Goal: Transaction & Acquisition: Book appointment/travel/reservation

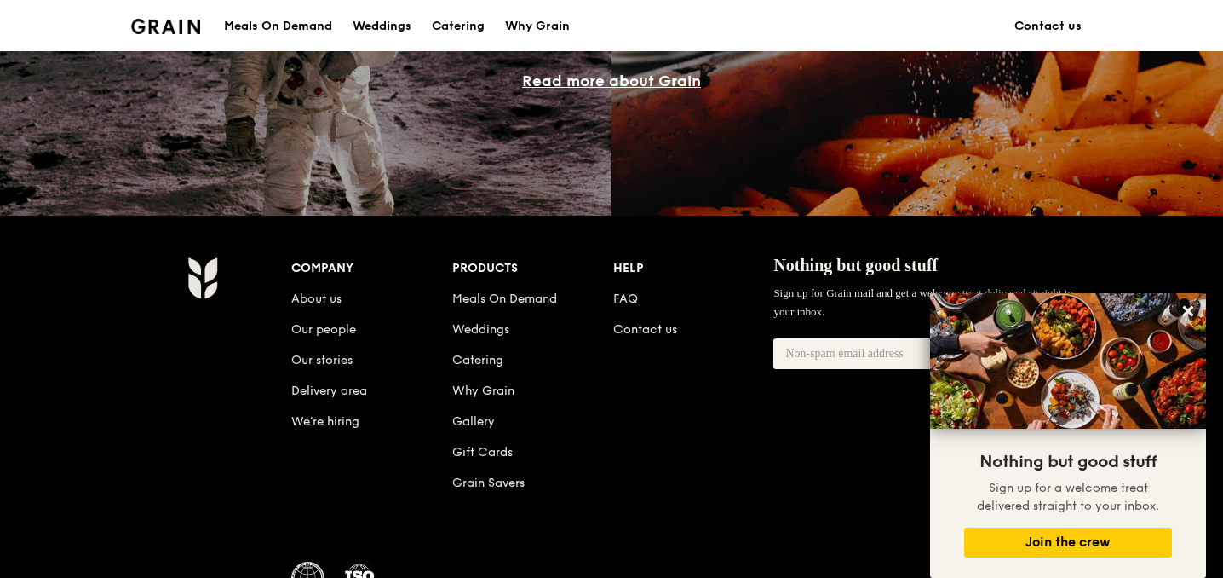
scroll to position [1559, 0]
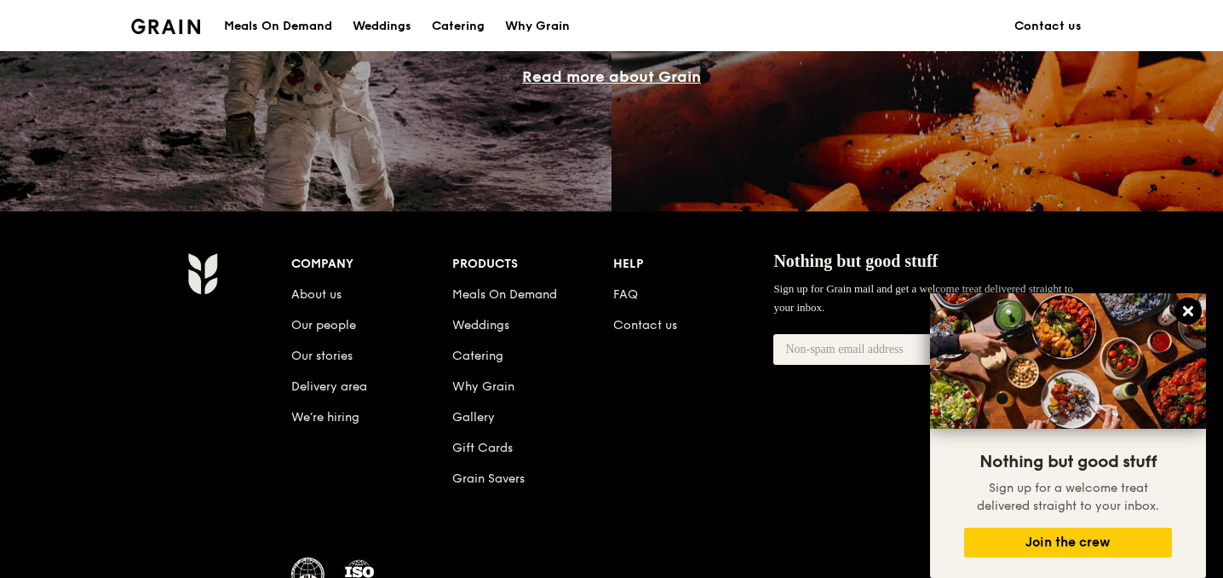
click at [1188, 311] on icon at bounding box center [1188, 311] width 10 height 10
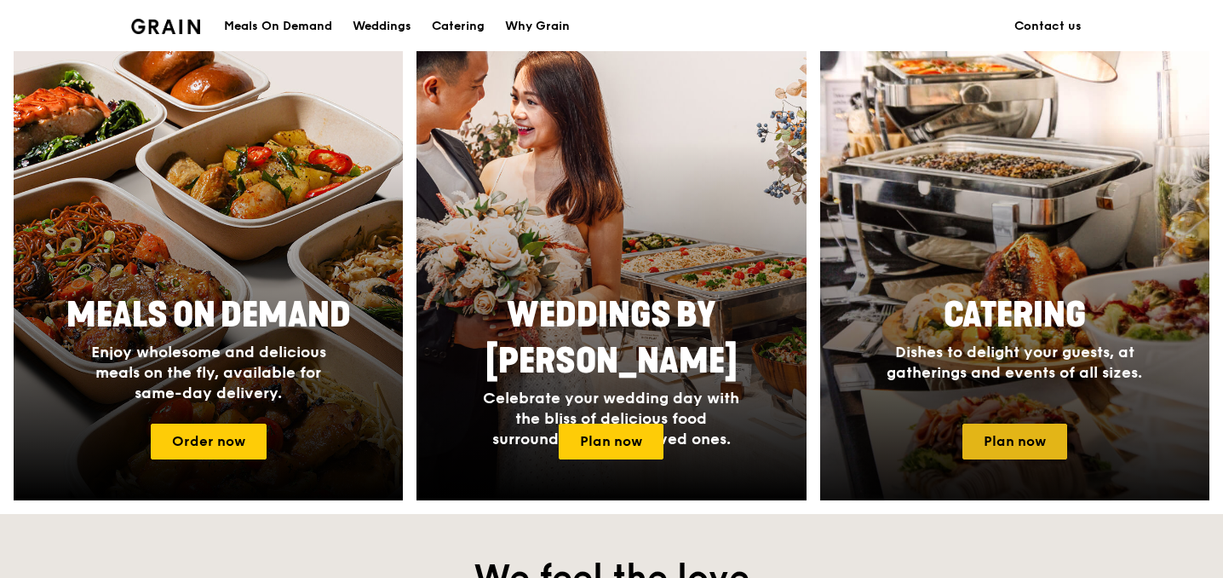
scroll to position [647, 0]
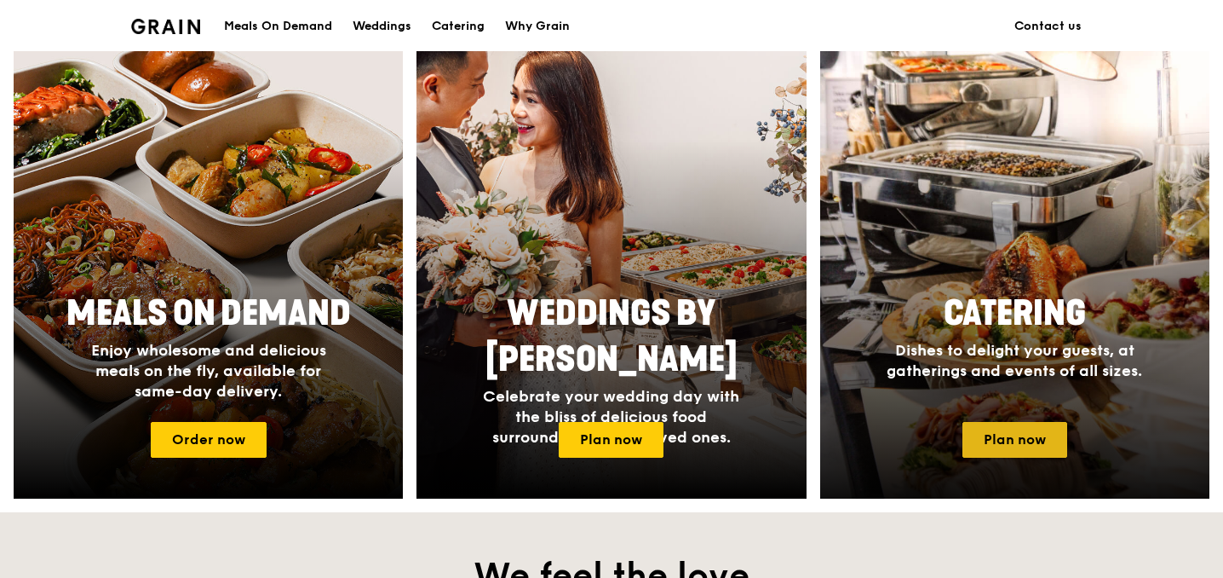
click at [1018, 431] on link "Plan now" at bounding box center [1015, 440] width 105 height 36
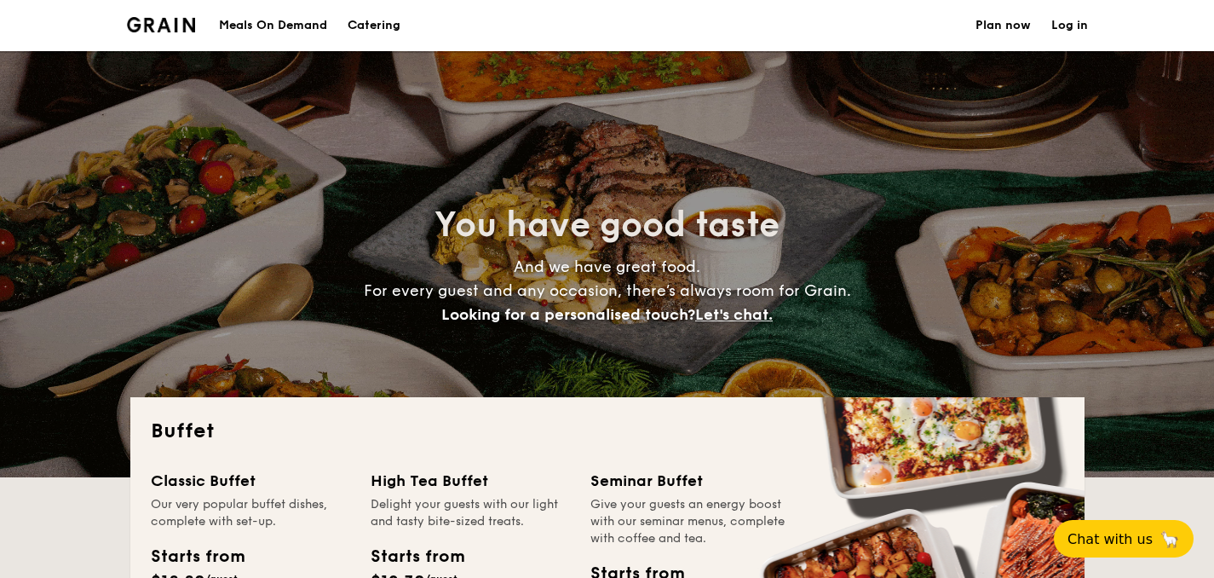
select select
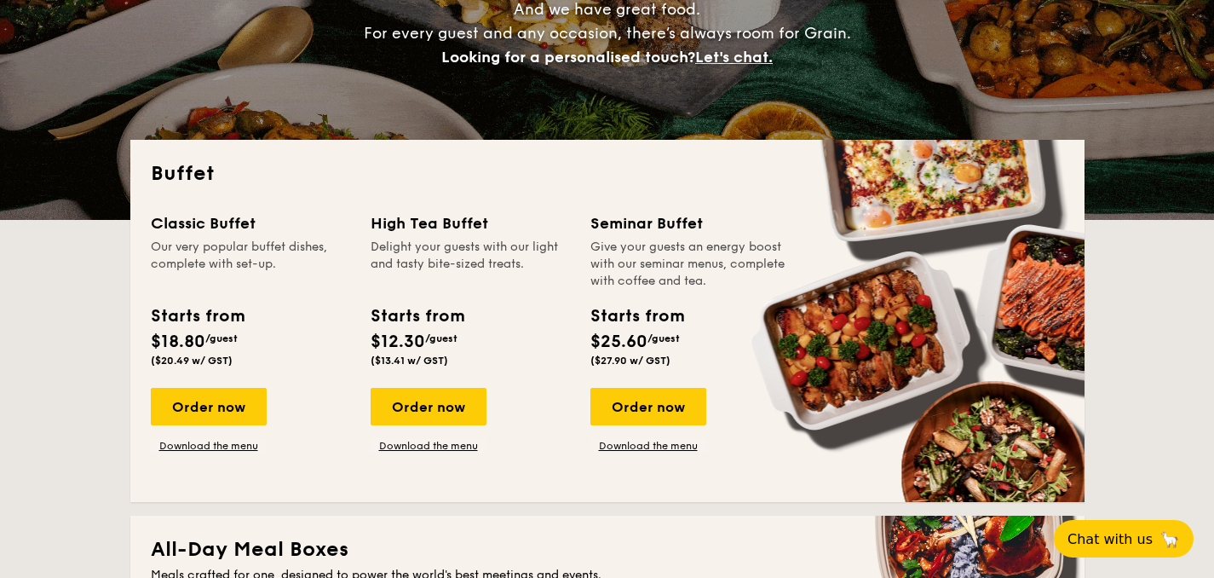
scroll to position [258, 0]
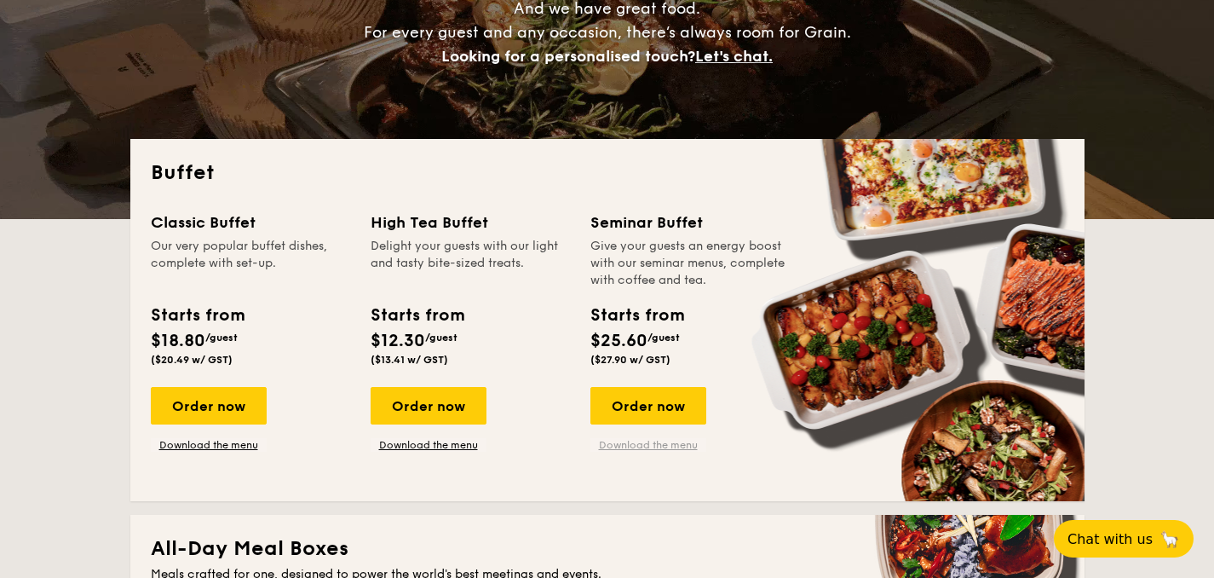
click at [645, 451] on link "Download the menu" at bounding box center [648, 445] width 116 height 14
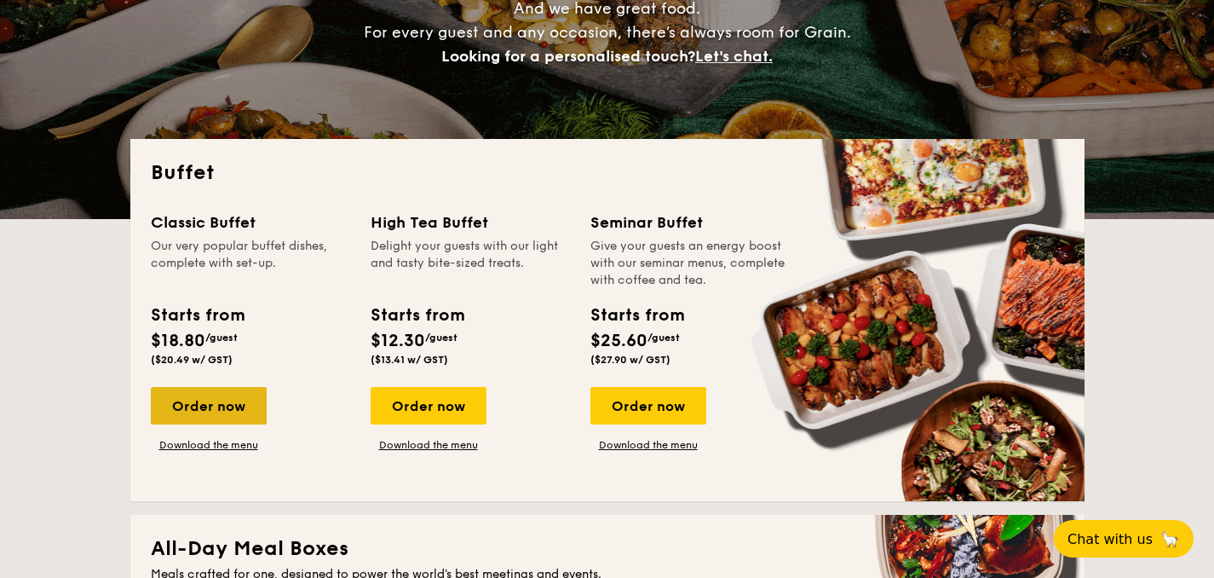
click at [213, 408] on div "Order now" at bounding box center [209, 405] width 116 height 37
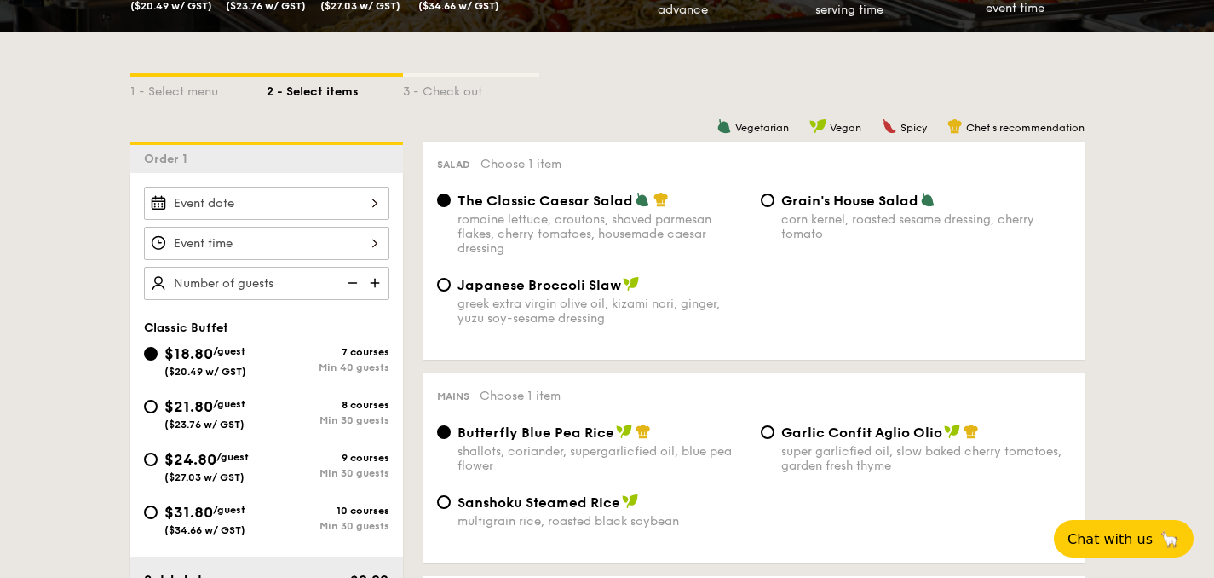
scroll to position [341, 0]
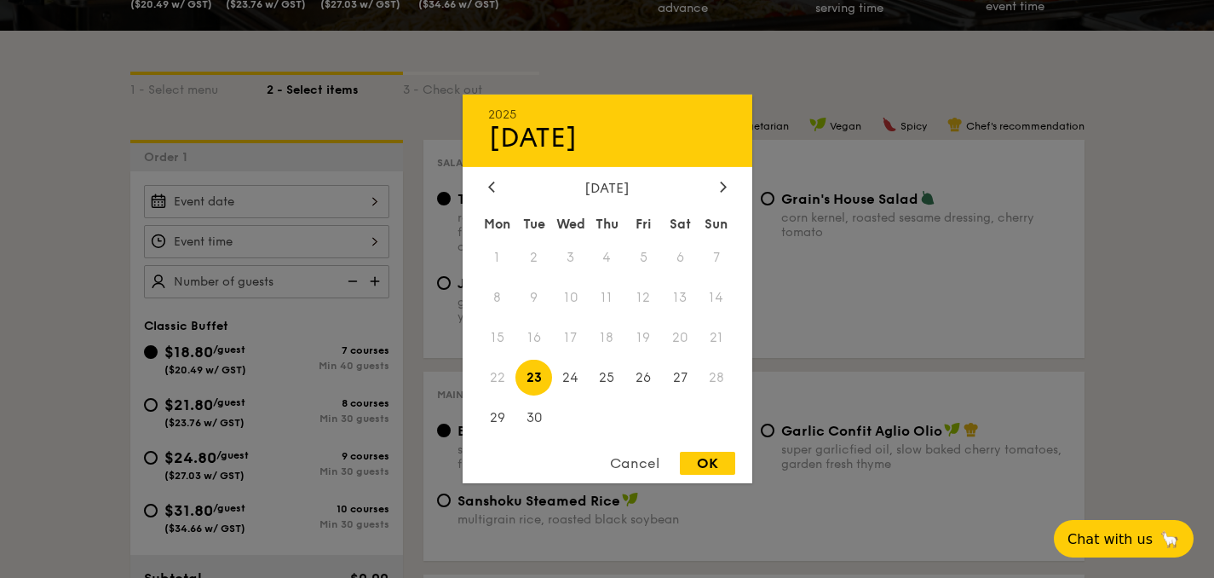
click at [244, 209] on div "2025 Sep [DATE] Tue Wed Thu Fri Sat Sun 1 2 3 4 5 6 7 8 9 10 11 12 13 14 15 16 …" at bounding box center [266, 201] width 245 height 33
click at [730, 181] on div "[DATE]" at bounding box center [608, 188] width 290 height 16
click at [724, 181] on icon at bounding box center [723, 186] width 7 height 11
click at [607, 331] on span "16" at bounding box center [607, 337] width 37 height 37
click at [707, 469] on div "OK" at bounding box center [707, 462] width 55 height 23
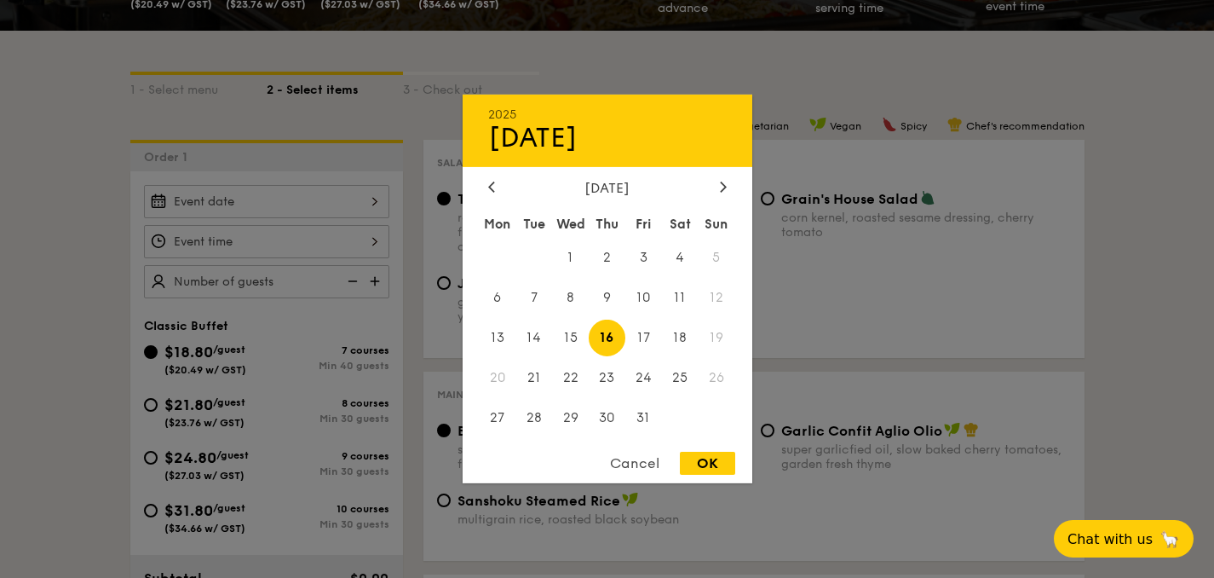
type input "[DATE]"
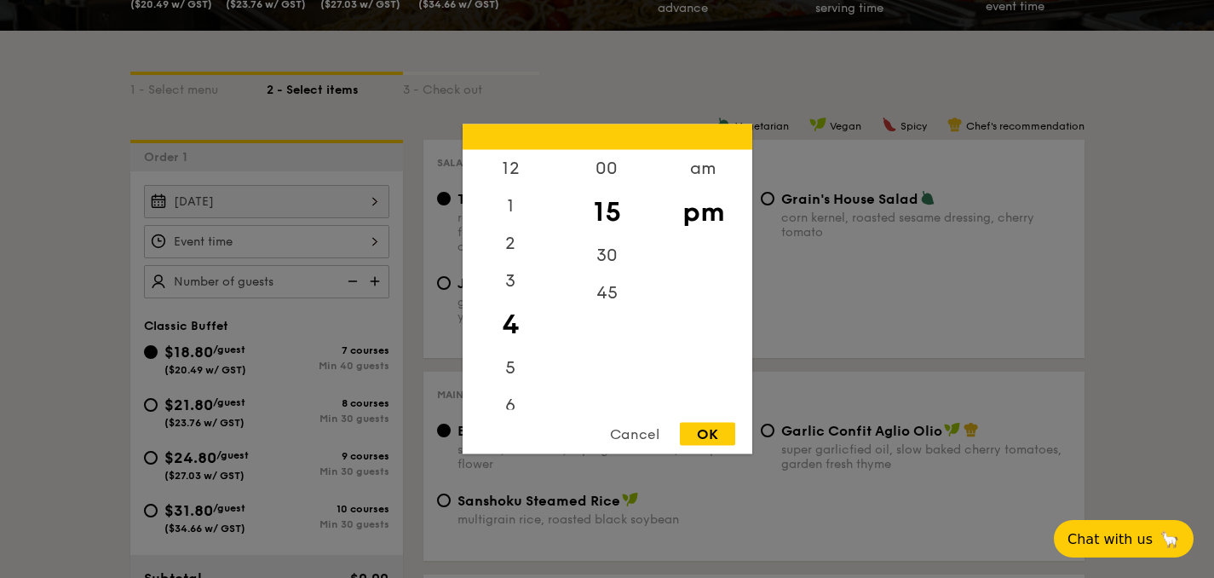
click at [305, 241] on div "12 1 2 3 4 5 6 7 8 9 10 11 00 15 30 45 am pm Cancel OK" at bounding box center [266, 241] width 245 height 33
click at [505, 376] on div "9" at bounding box center [511, 377] width 96 height 37
click at [510, 377] on div "9" at bounding box center [511, 377] width 96 height 37
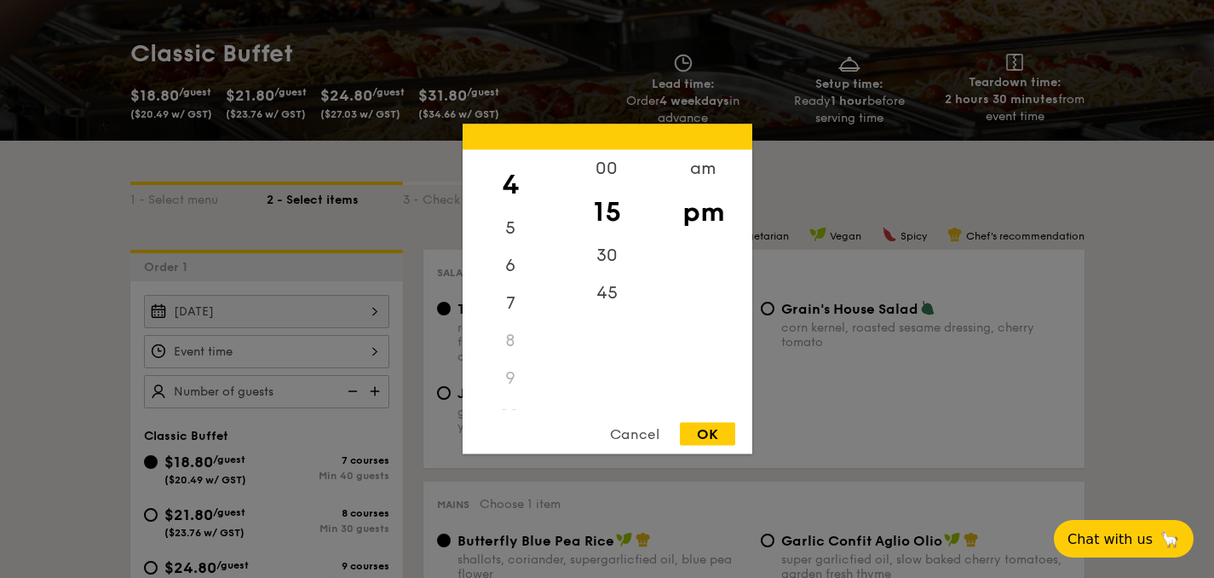
scroll to position [232, 0]
click at [712, 175] on div "am" at bounding box center [703, 174] width 96 height 49
click at [512, 330] on div "9" at bounding box center [511, 326] width 96 height 37
click at [509, 326] on div "9" at bounding box center [511, 326] width 96 height 37
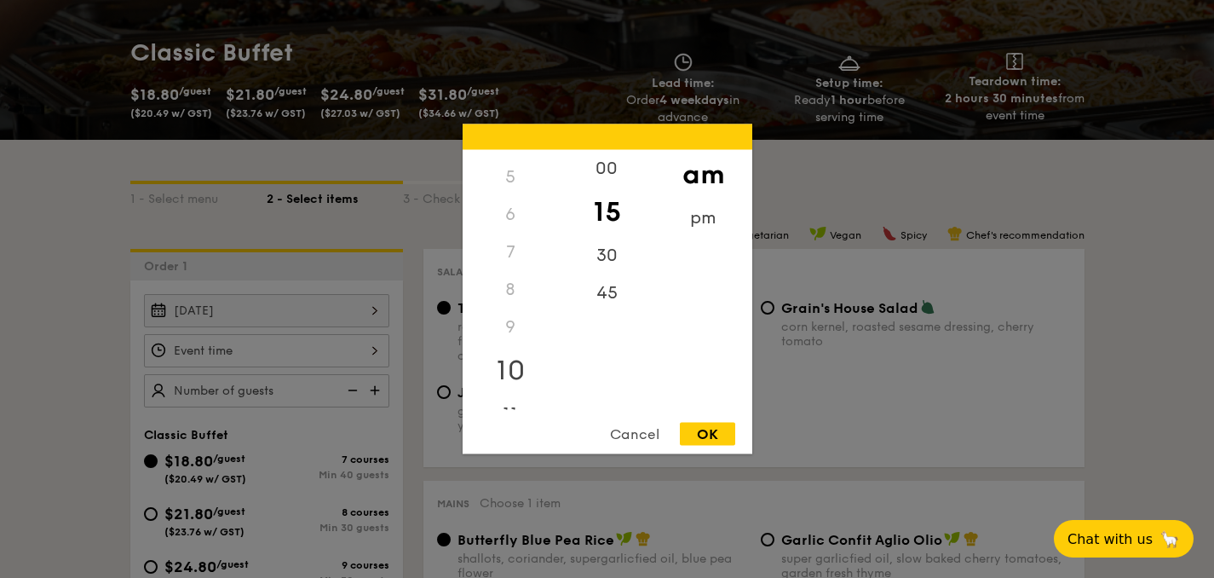
click at [515, 370] on div "10" at bounding box center [511, 370] width 96 height 49
click at [508, 369] on div "10" at bounding box center [511, 370] width 96 height 49
click at [606, 170] on div "00" at bounding box center [607, 168] width 96 height 37
click at [515, 344] on div "10" at bounding box center [511, 347] width 96 height 49
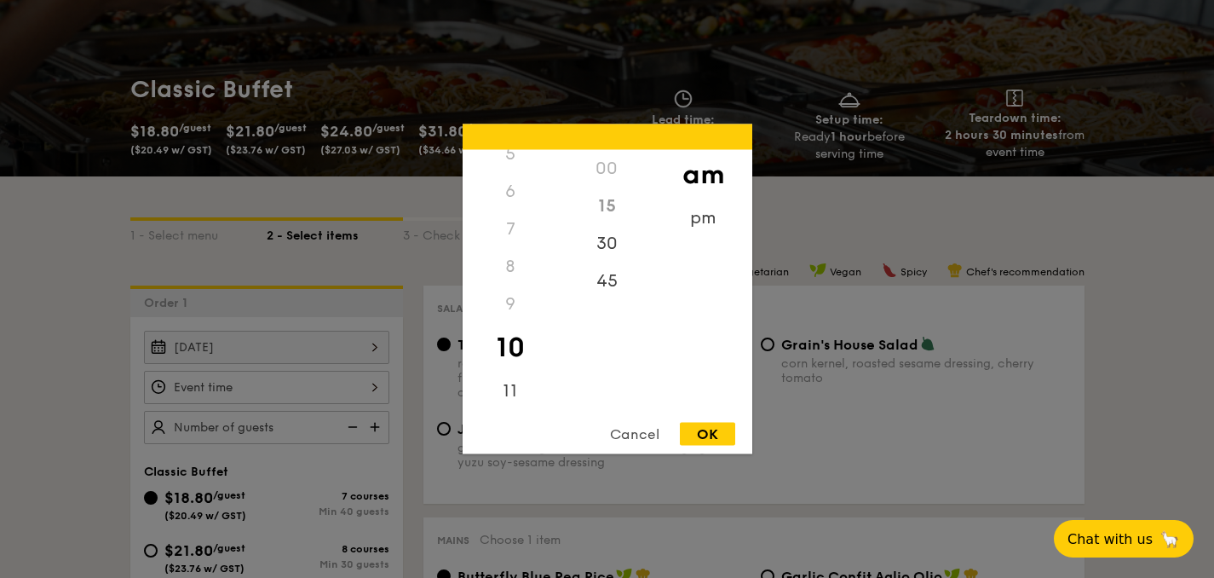
scroll to position [196, 0]
click at [602, 167] on div "00" at bounding box center [607, 168] width 96 height 37
click at [610, 250] on div "30" at bounding box center [607, 249] width 96 height 49
click at [610, 171] on div "00" at bounding box center [607, 168] width 96 height 37
click at [608, 290] on div "45" at bounding box center [607, 298] width 96 height 49
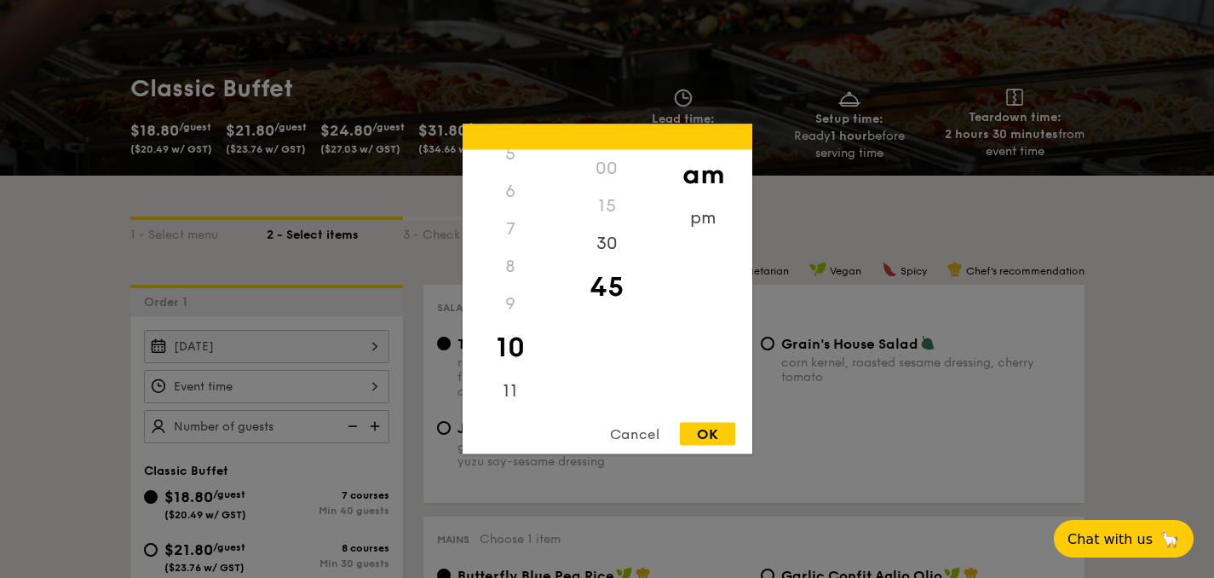
click at [504, 300] on div "9" at bounding box center [511, 303] width 96 height 37
click at [505, 391] on div "11" at bounding box center [511, 396] width 96 height 49
click at [602, 166] on div "00" at bounding box center [607, 174] width 96 height 49
click at [509, 336] on div "10" at bounding box center [511, 347] width 96 height 49
click at [509, 305] on div "9" at bounding box center [511, 303] width 96 height 37
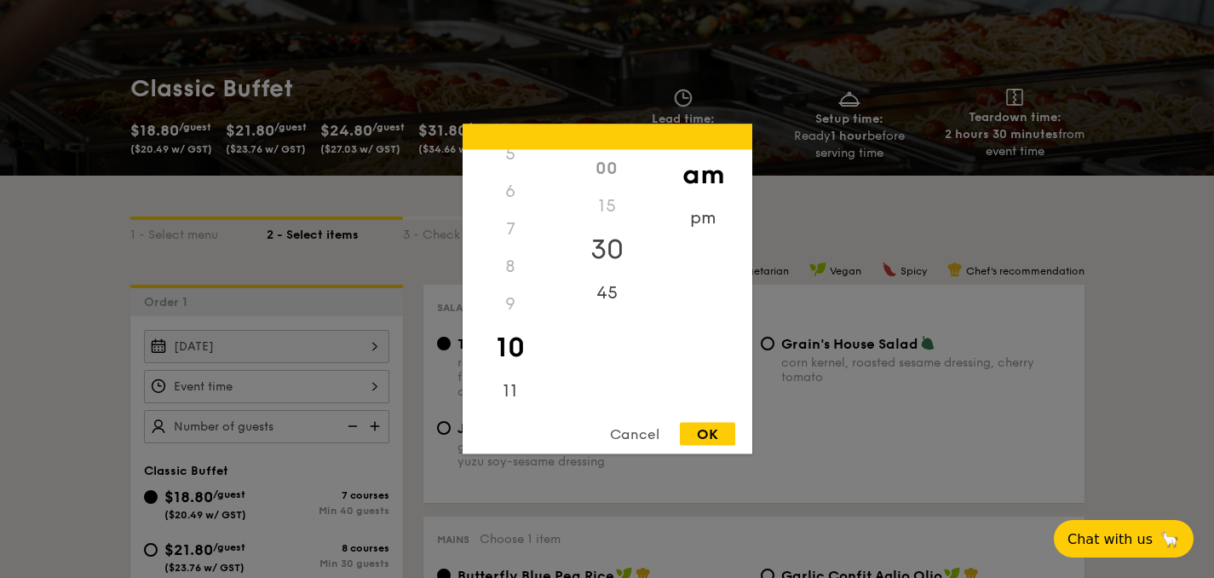
click at [596, 244] on div "30" at bounding box center [607, 249] width 96 height 49
click at [516, 387] on div "11" at bounding box center [511, 396] width 96 height 49
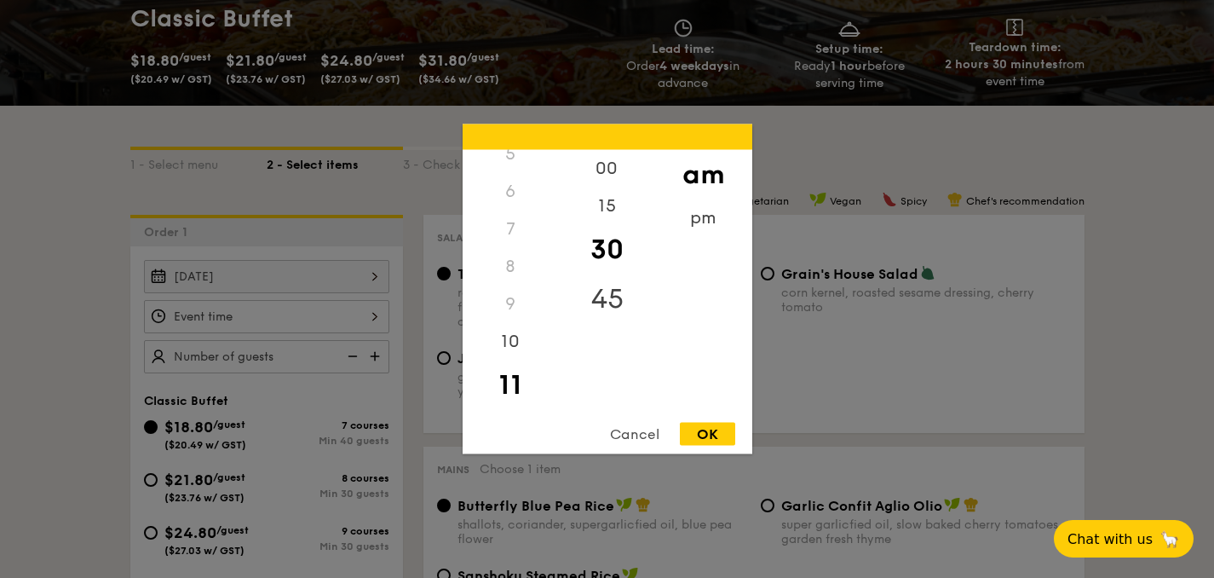
scroll to position [258, 0]
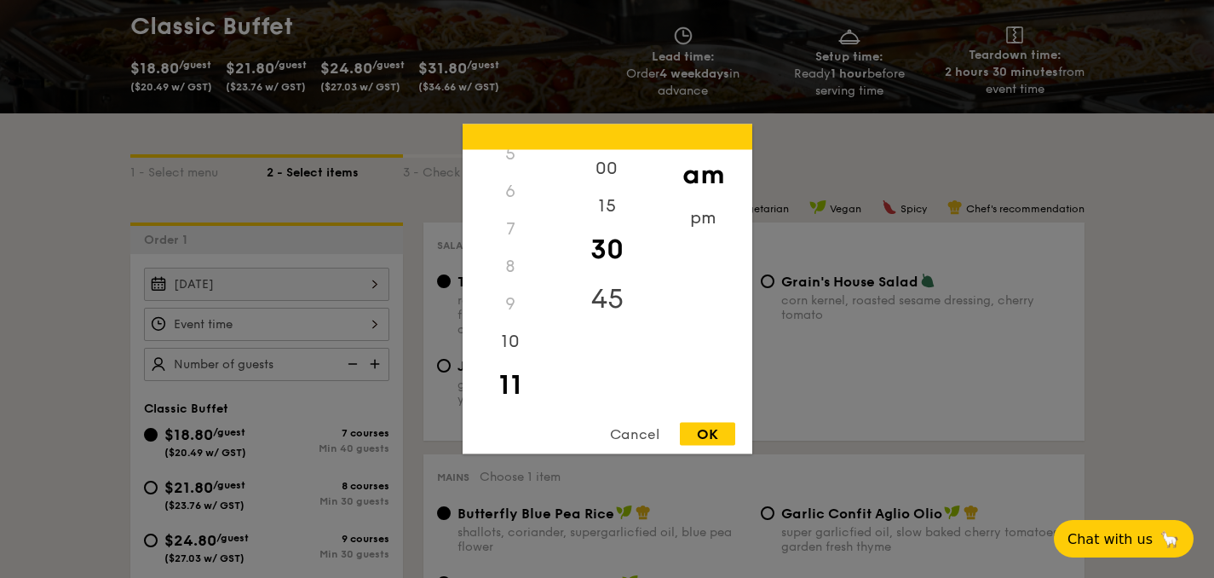
click at [605, 297] on div "45" at bounding box center [607, 298] width 96 height 49
click at [712, 227] on div "pm" at bounding box center [703, 223] width 96 height 49
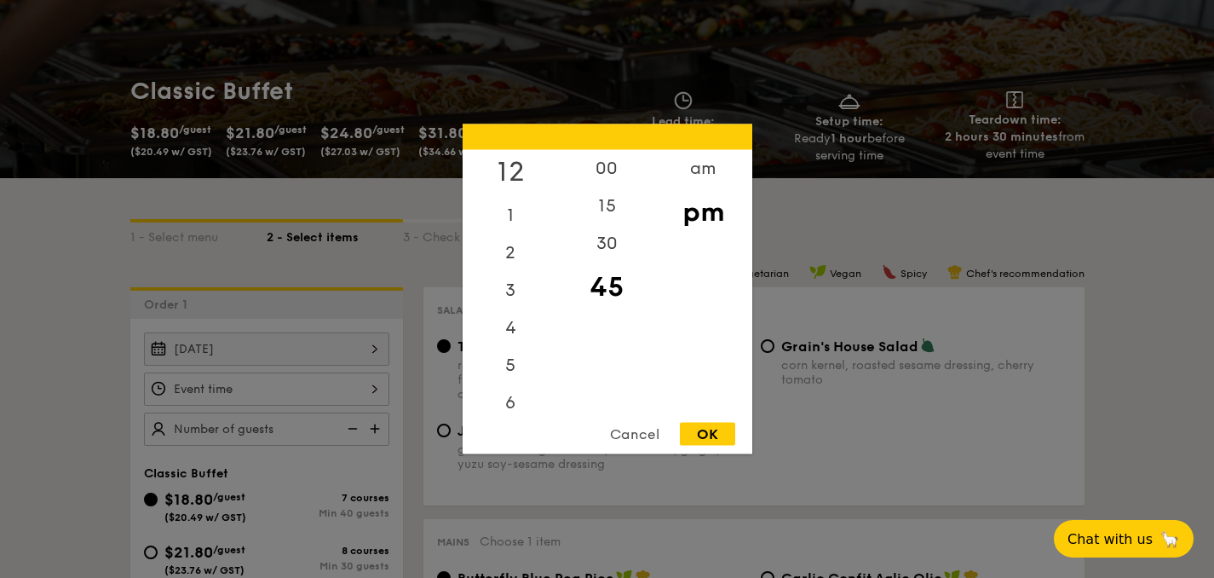
scroll to position [0, 0]
click at [513, 169] on div "12" at bounding box center [511, 174] width 96 height 49
click at [517, 215] on div "1" at bounding box center [511, 223] width 96 height 49
click at [617, 169] on div "00" at bounding box center [607, 174] width 96 height 49
click at [715, 441] on div "OK" at bounding box center [707, 434] width 55 height 23
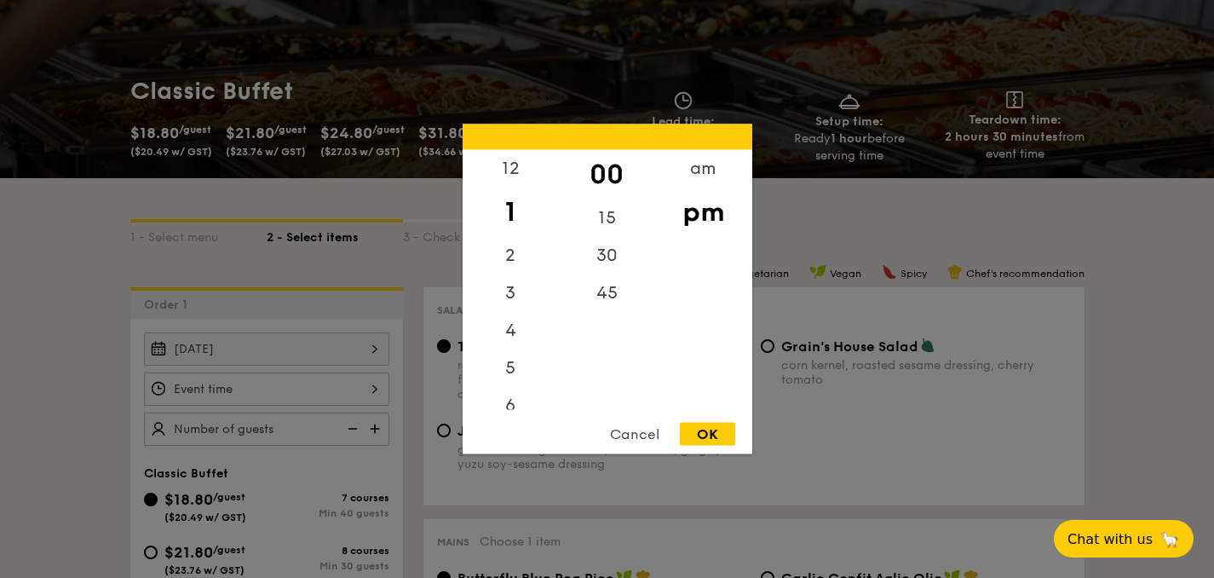
type input "1:00PM"
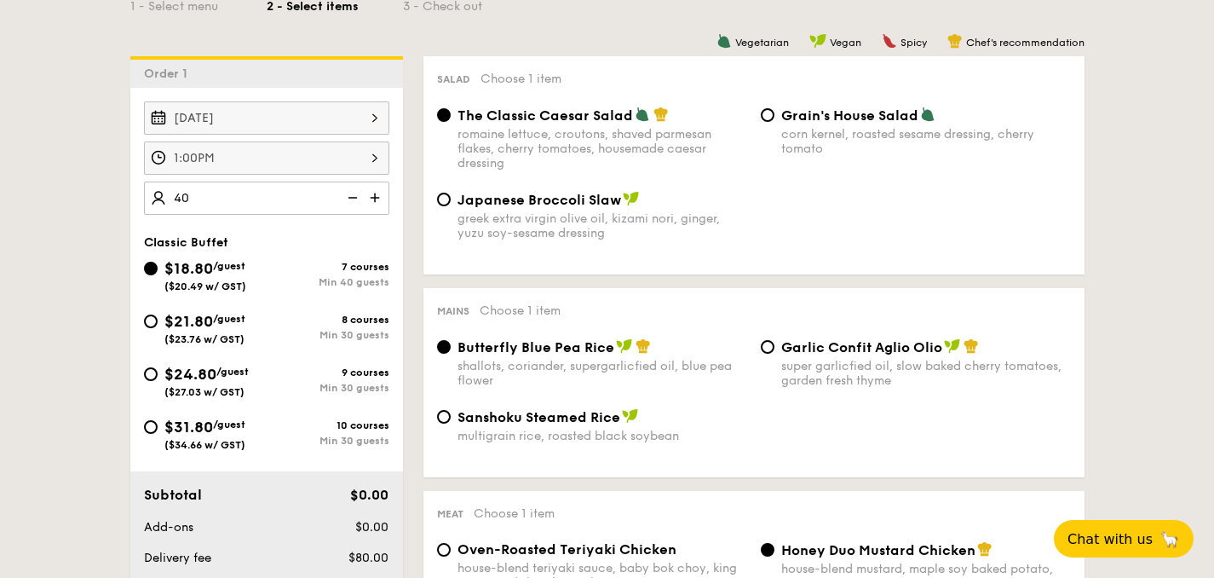
scroll to position [427, 0]
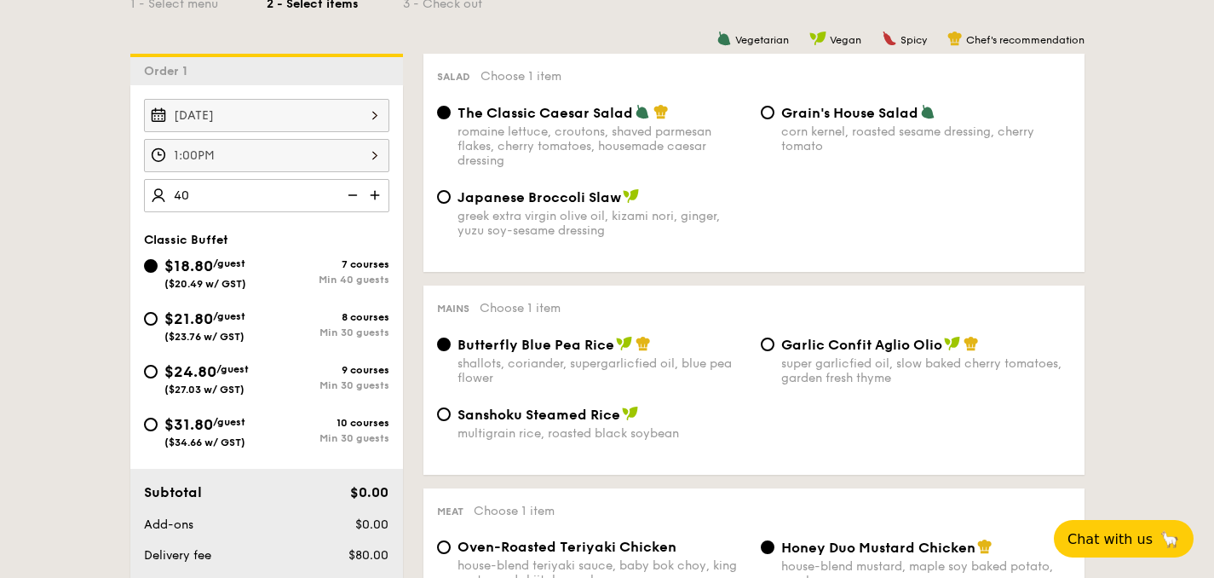
type input "40 guests"
click at [157, 428] on div "$31.80 /guest ($34.66 w/ GST)" at bounding box center [205, 430] width 123 height 36
click at [157, 428] on input "$31.80 /guest ($34.66 w/ GST) 10 courses Min 30 guests" at bounding box center [151, 424] width 14 height 14
radio input "true"
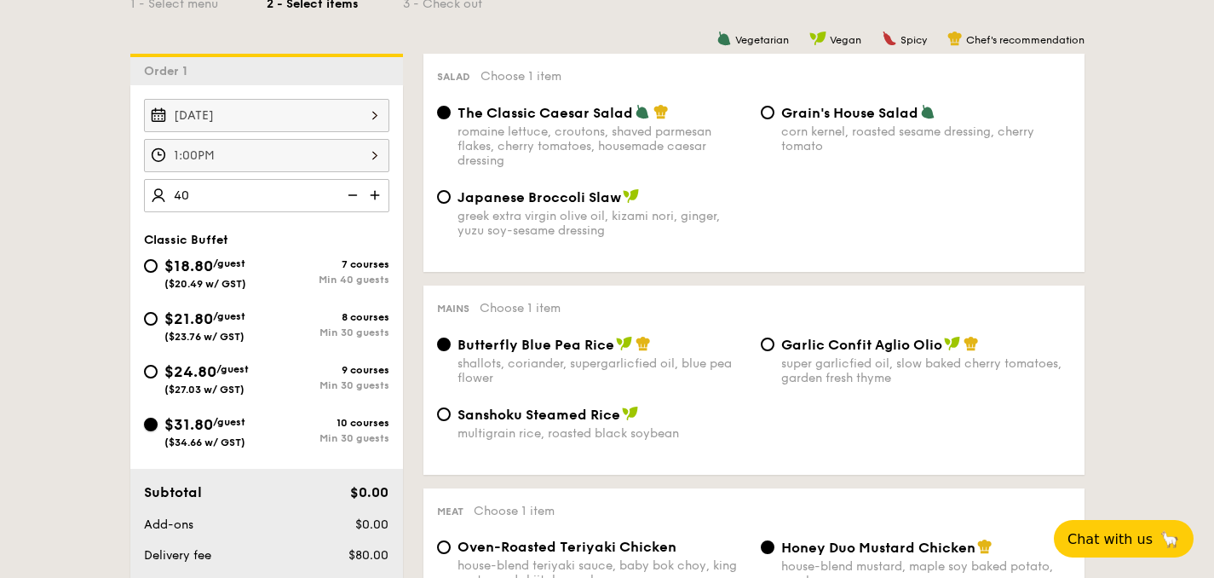
radio input "true"
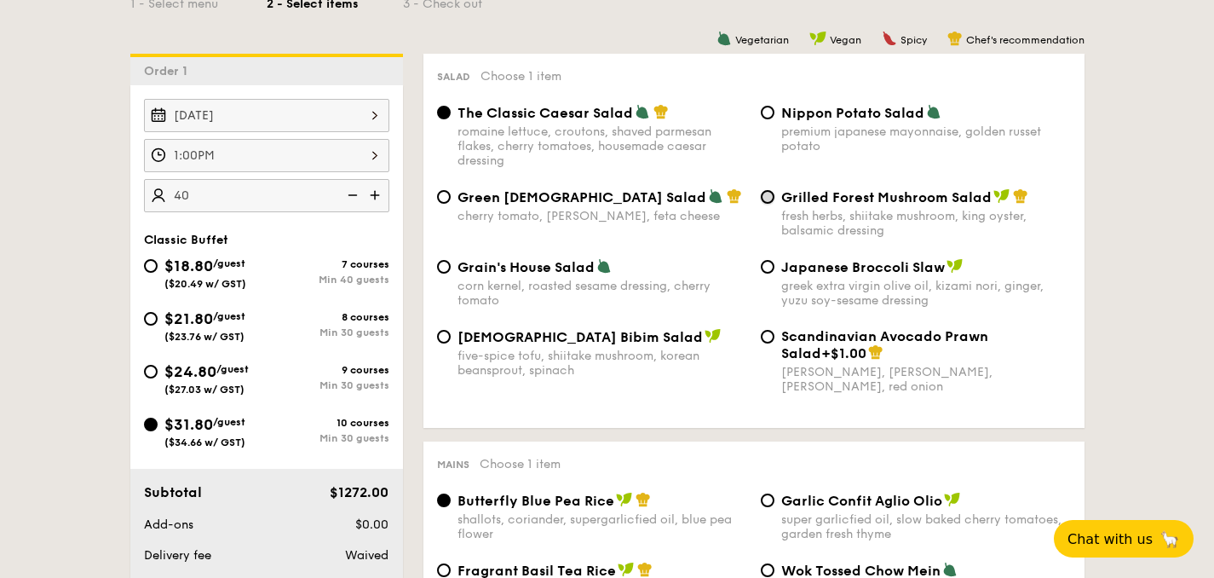
click at [768, 203] on input "Grilled Forest Mushroom Salad fresh herbs, shiitake mushroom, king oyster, bals…" at bounding box center [768, 197] width 14 height 14
radio input "true"
click at [447, 110] on input "The Classic Caesar Salad romaine lettuce, croutons, shaved parmesan flakes, che…" at bounding box center [444, 113] width 14 height 14
radio input "true"
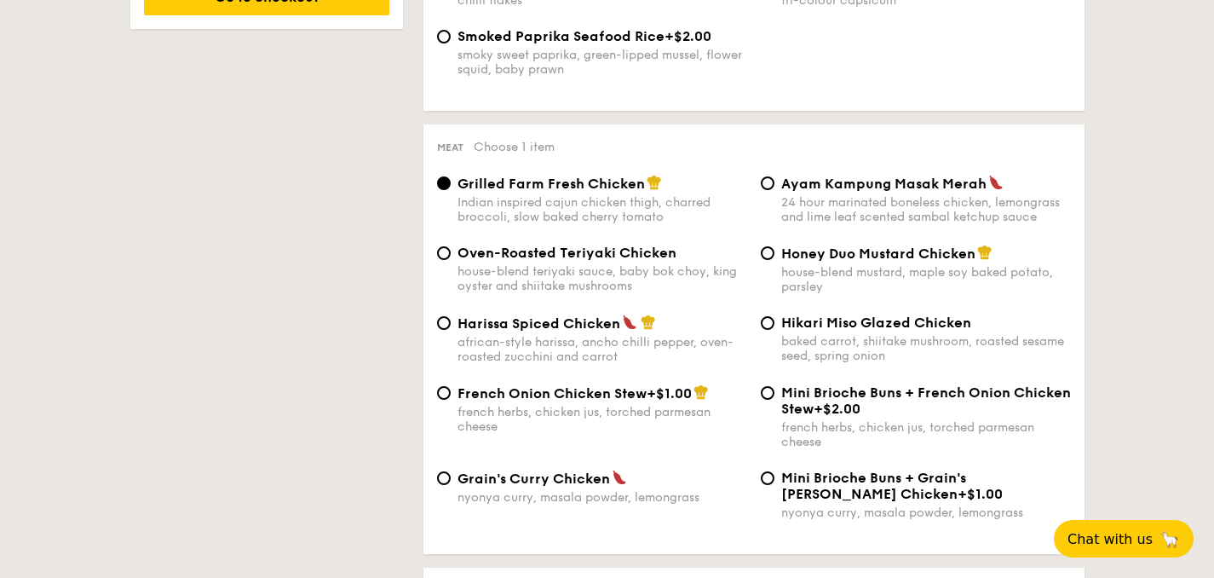
scroll to position [1157, 0]
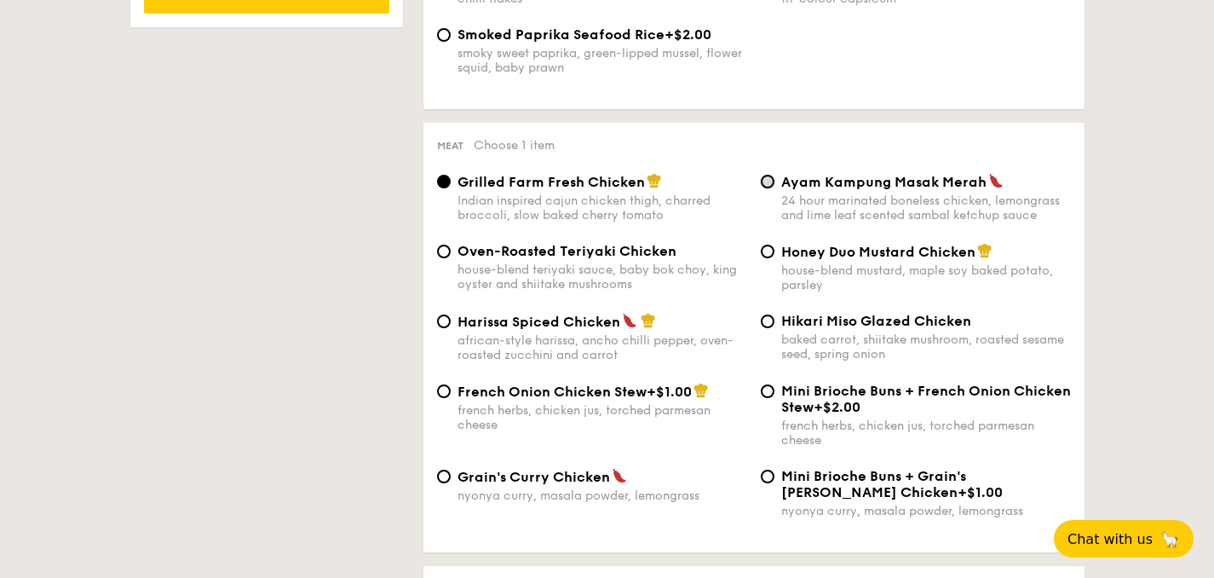
click at [773, 186] on input "Ayam Kampung Masak Merah 24 hour marinated boneless chicken, lemongrass and lim…" at bounding box center [768, 182] width 14 height 14
radio input "true"
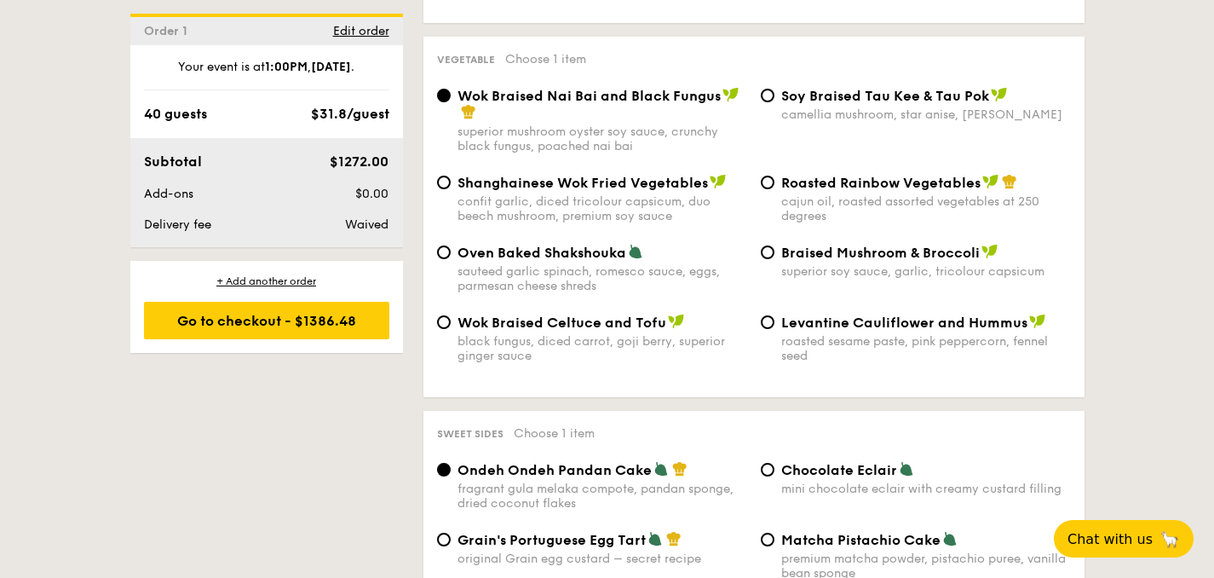
scroll to position [2168, 0]
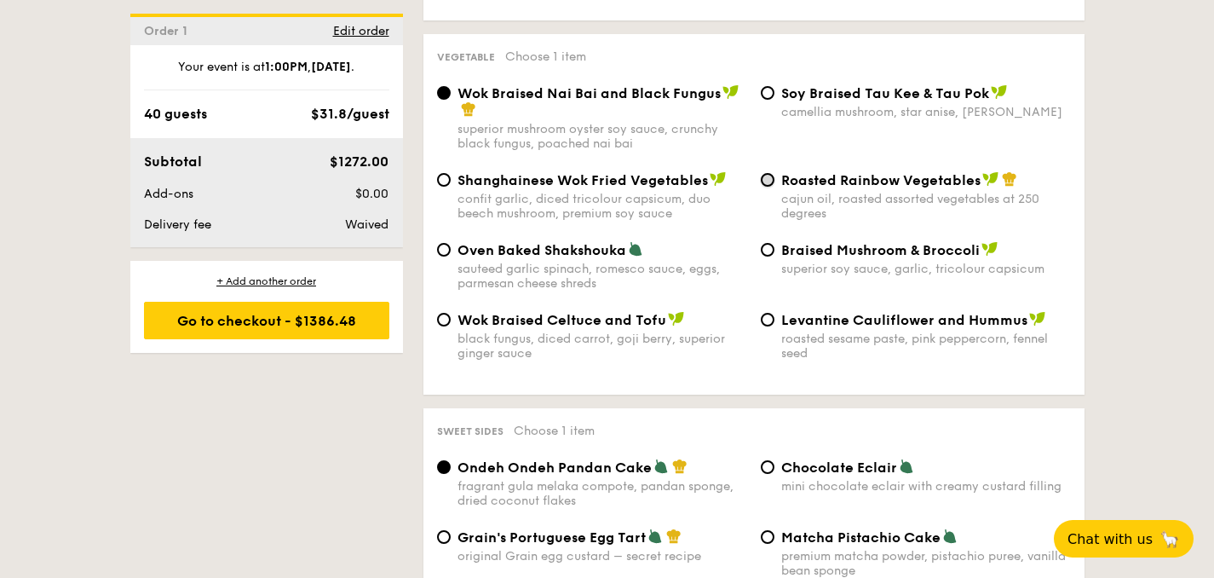
click at [762, 180] on input "Roasted Rainbow Vegetables cajun oil, roasted assorted vegetables at 250 degrees" at bounding box center [768, 180] width 14 height 14
radio input "true"
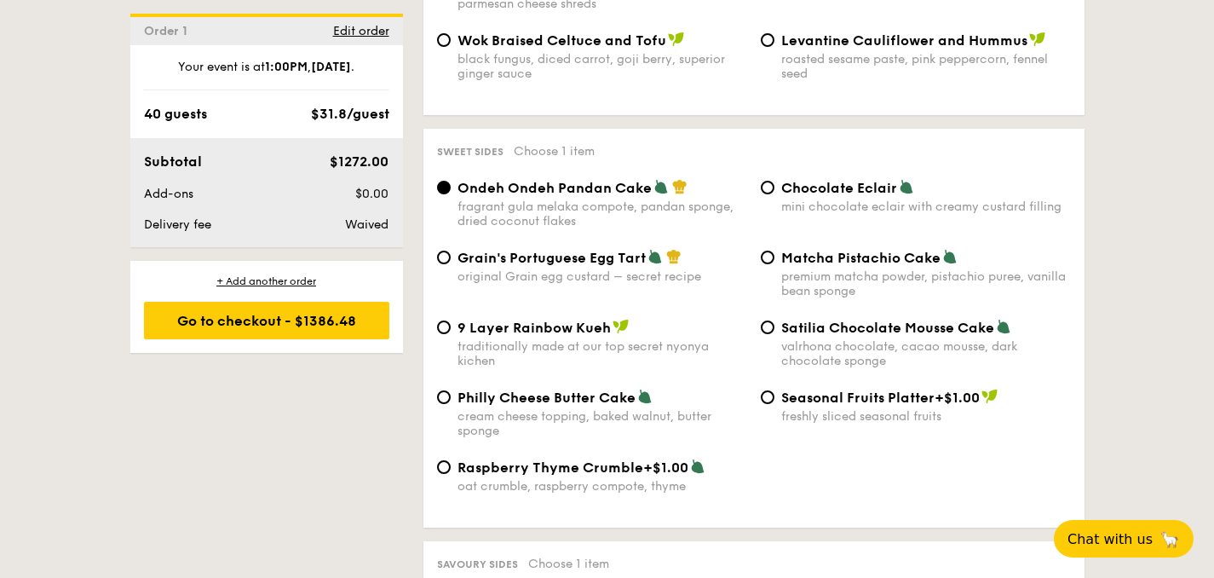
scroll to position [2452, 0]
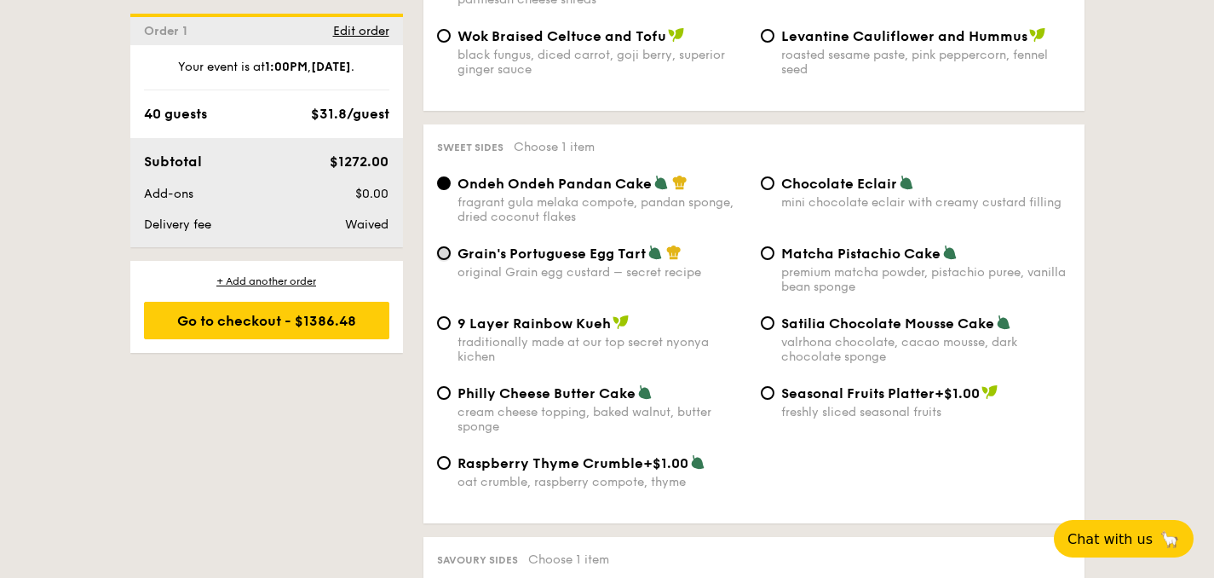
click at [443, 255] on input "Grain's Portuguese Egg Tart original Grain egg custard – secret recipe" at bounding box center [444, 253] width 14 height 14
radio input "true"
click at [766, 190] on input "Chocolate Eclair mini chocolate eclair with creamy custard filling" at bounding box center [768, 183] width 14 height 14
radio input "true"
click at [563, 262] on span "Grain's Portuguese Egg Tart" at bounding box center [551, 253] width 188 height 16
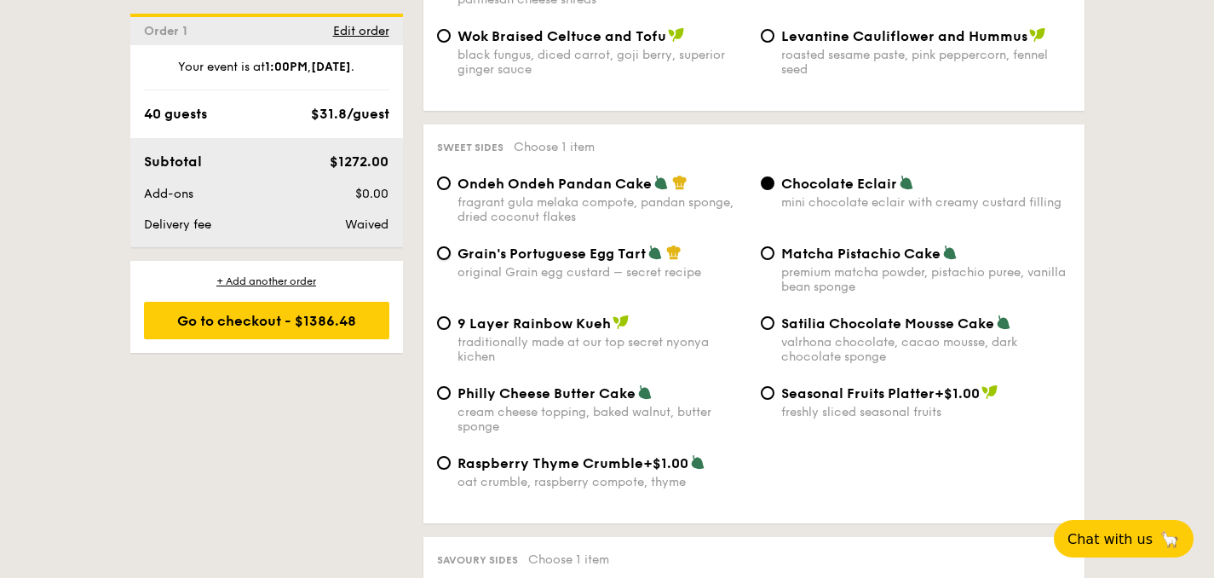
click at [451, 260] on input "Grain's Portuguese Egg Tart original Grain egg custard – secret recipe" at bounding box center [444, 253] width 14 height 14
radio input "true"
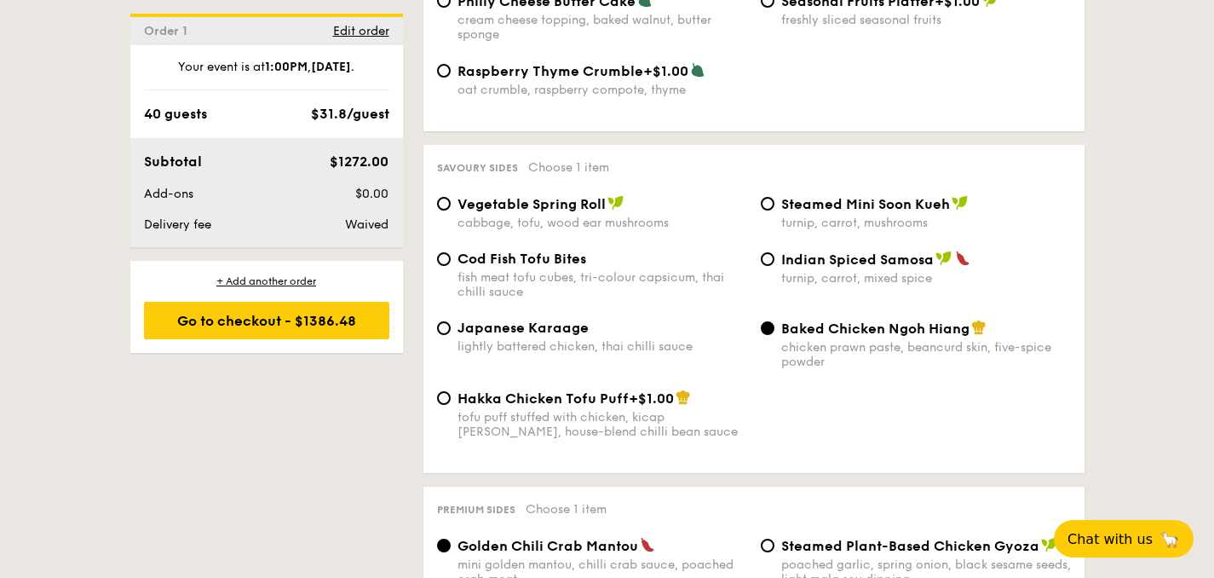
scroll to position [2844, 0]
click at [768, 261] on input "Indian Spiced Samosa turnip, carrot, mixed spice" at bounding box center [768, 258] width 14 height 14
radio input "true"
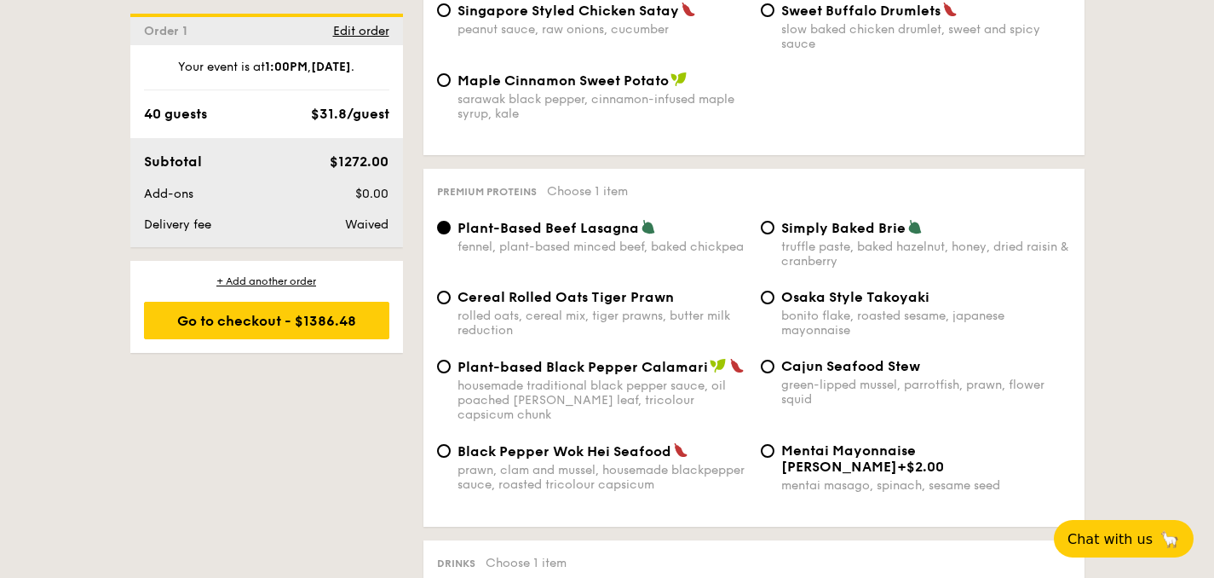
scroll to position [3520, 0]
click at [628, 374] on span "Plant-based Black Pepper Calamari" at bounding box center [582, 366] width 250 height 16
click at [451, 372] on input "Plant-based Black Pepper Calamari housemade traditional black pepper sauce, oil…" at bounding box center [444, 366] width 14 height 14
radio input "true"
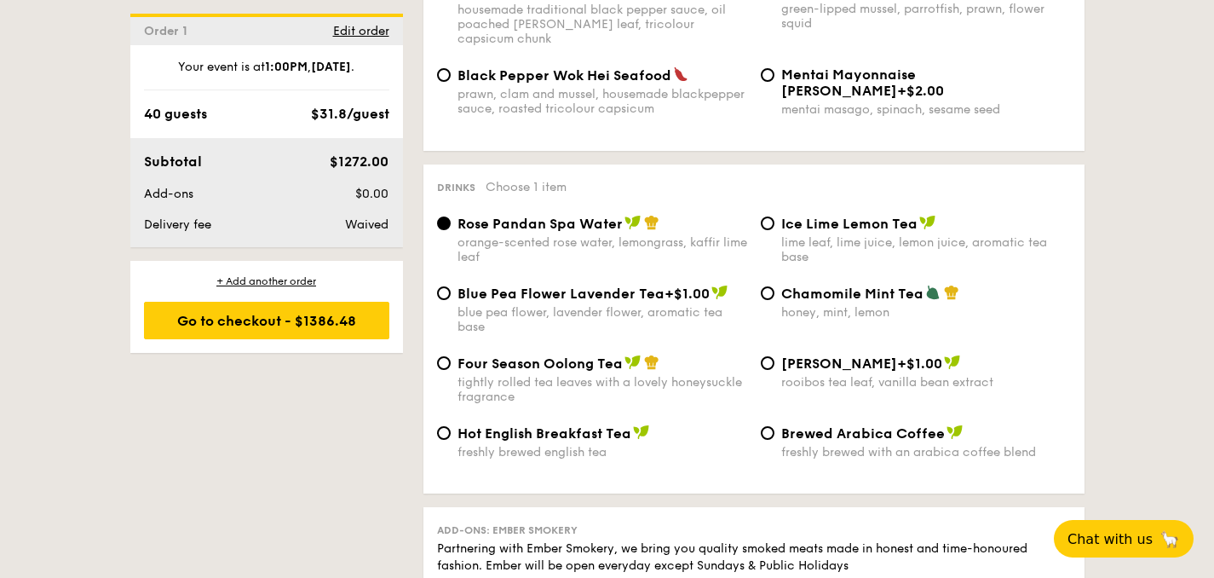
scroll to position [3896, 0]
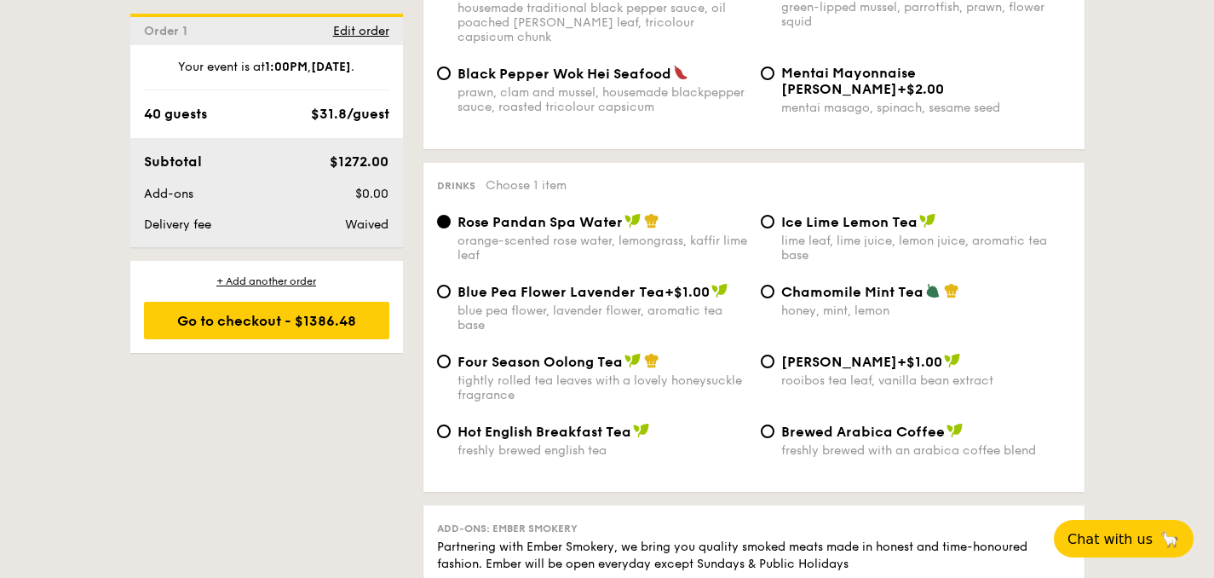
click at [776, 227] on div "Ice Lime Lemon Tea lime leaf, lime juice, lemon juice, aromatic tea base" at bounding box center [916, 237] width 324 height 49
click at [767, 296] on input "Chamomile Mint Tea honey, mint, lemon" at bounding box center [768, 292] width 14 height 14
radio input "true"
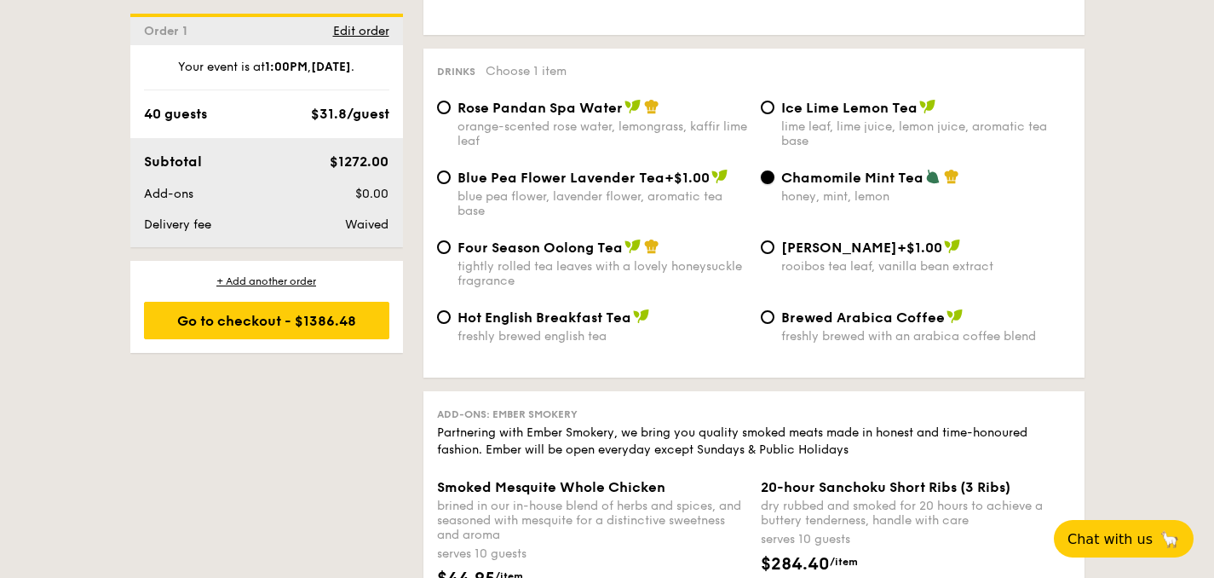
scroll to position [4008, 0]
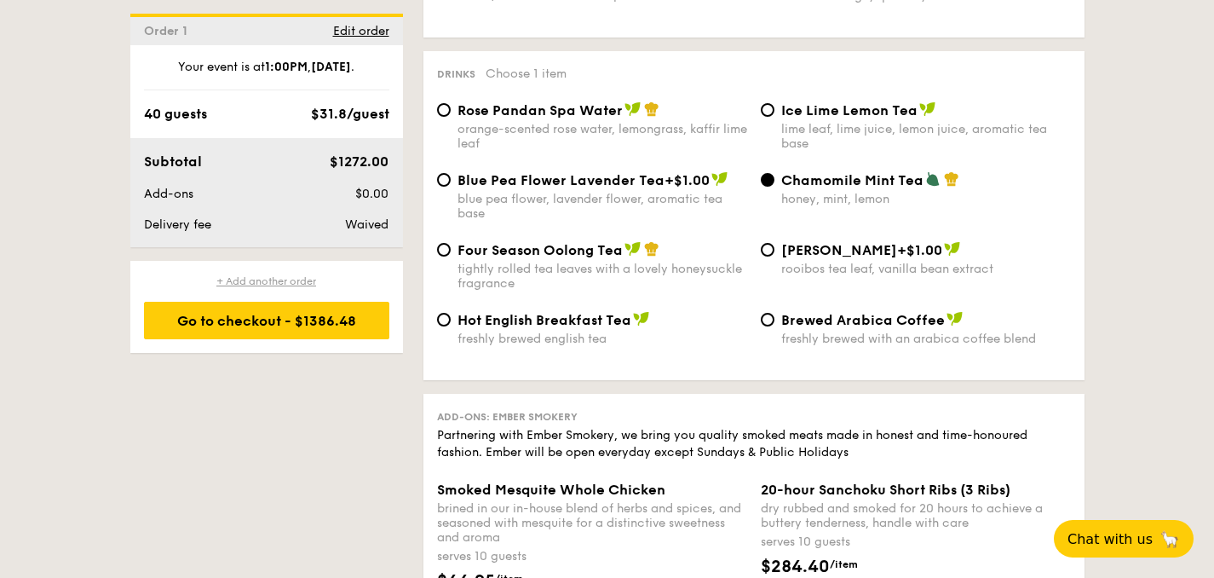
click at [283, 283] on div "+ Add another order" at bounding box center [266, 281] width 245 height 14
radio input "true"
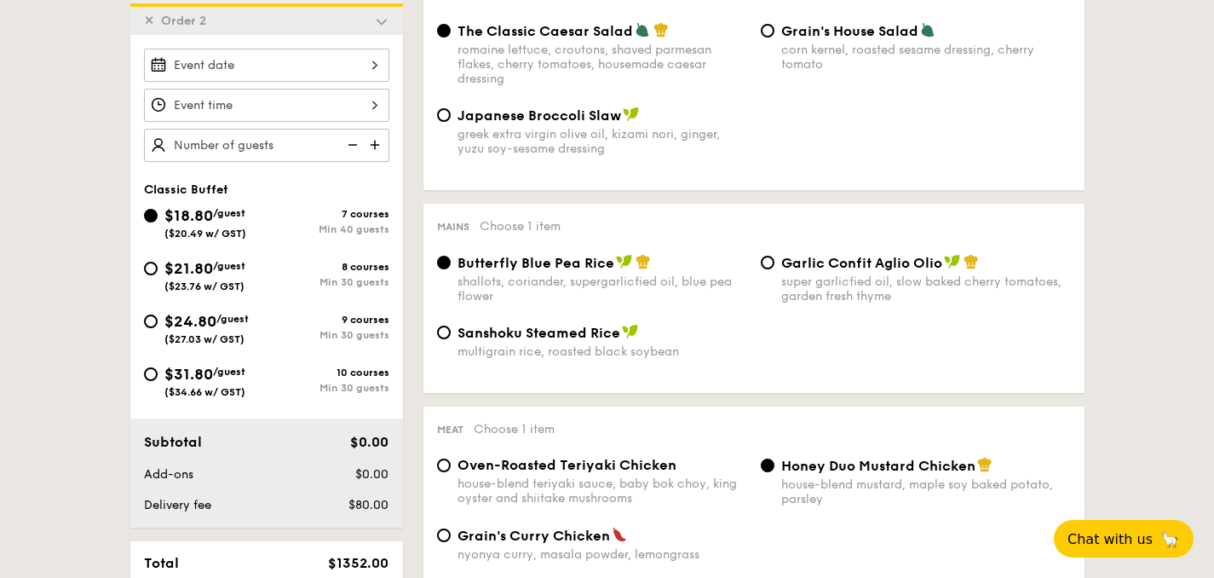
scroll to position [486, 0]
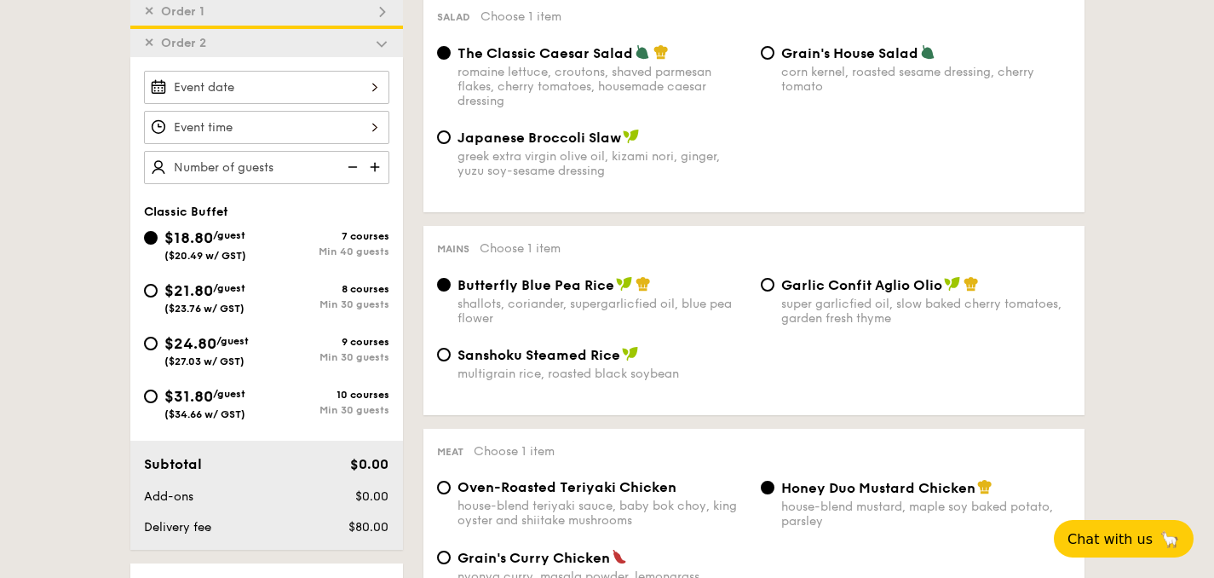
click at [250, 94] on div at bounding box center [266, 87] width 245 height 33
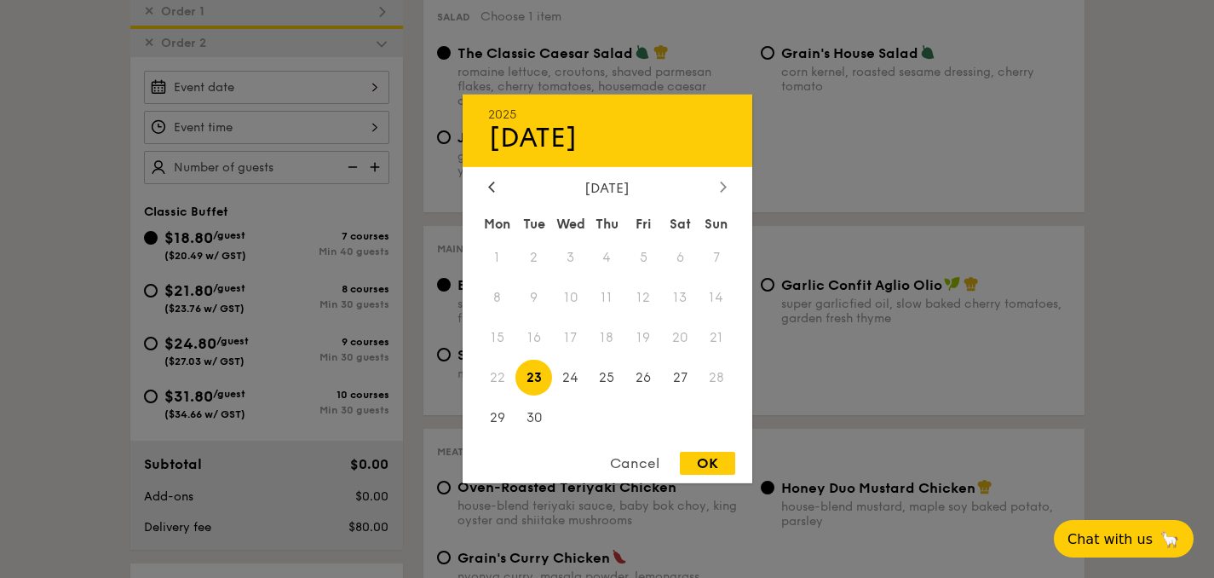
click at [723, 187] on icon at bounding box center [723, 186] width 7 height 11
click at [607, 333] on span "16" at bounding box center [607, 337] width 37 height 37
click at [692, 466] on div "OK" at bounding box center [707, 462] width 55 height 23
type input "[DATE]"
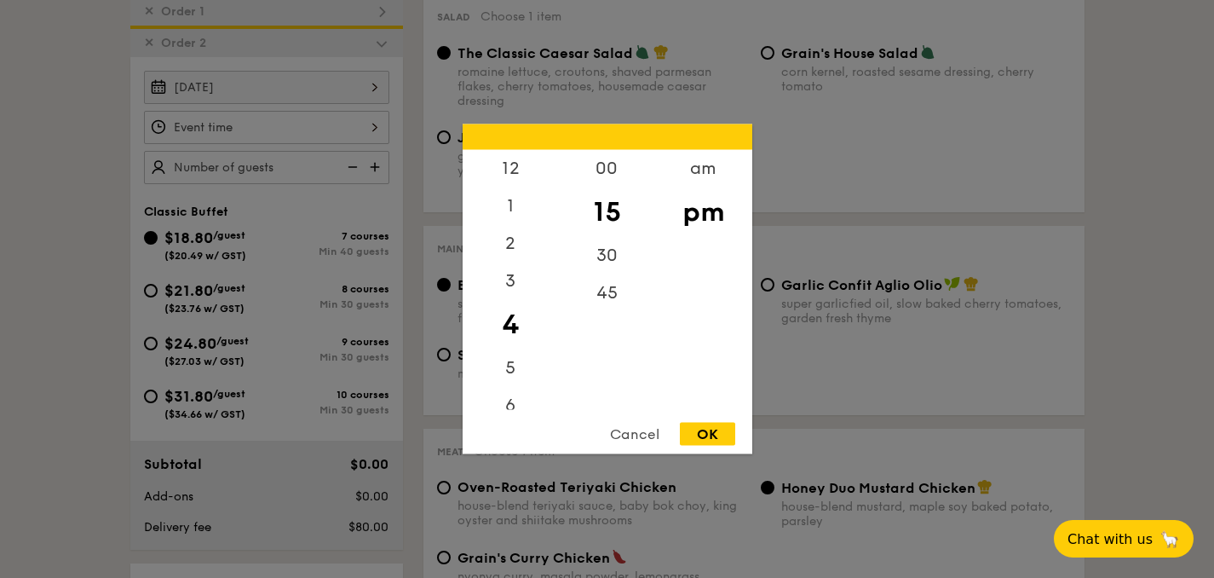
click at [277, 123] on div "12 1 2 3 4 5 6 7 8 9 10 11 00 15 30 45 am pm Cancel OK" at bounding box center [266, 127] width 245 height 33
click at [509, 392] on div "8" at bounding box center [511, 385] width 96 height 37
click at [601, 252] on div "30" at bounding box center [607, 261] width 96 height 49
click at [702, 174] on div "am" at bounding box center [703, 174] width 96 height 49
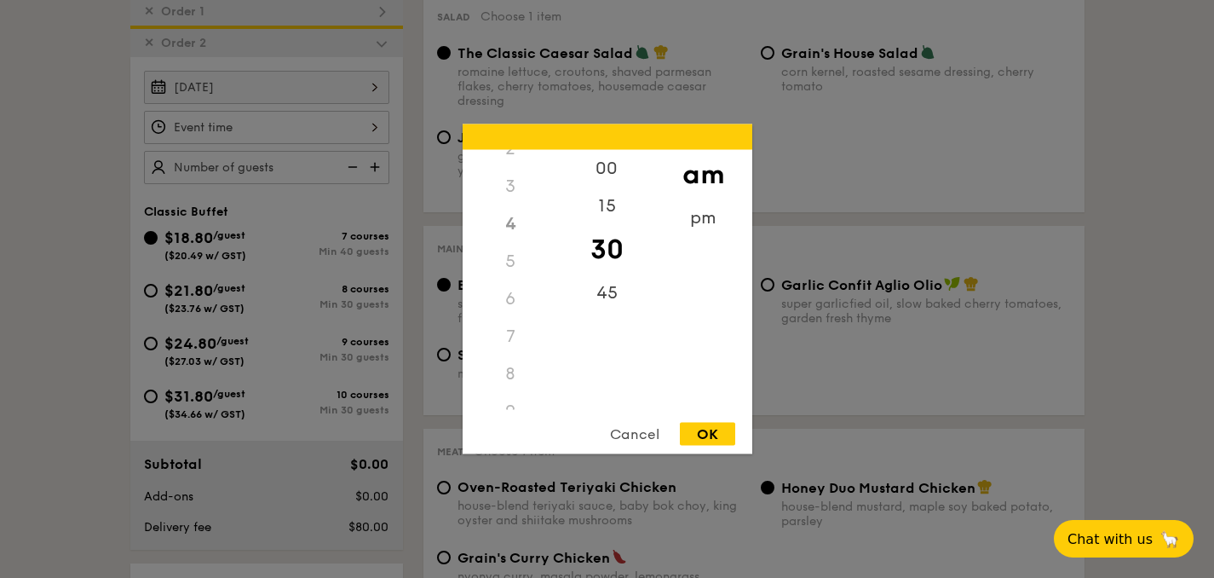
click at [512, 373] on div "8" at bounding box center [511, 373] width 96 height 37
click at [511, 277] on div "8" at bounding box center [511, 278] width 96 height 37
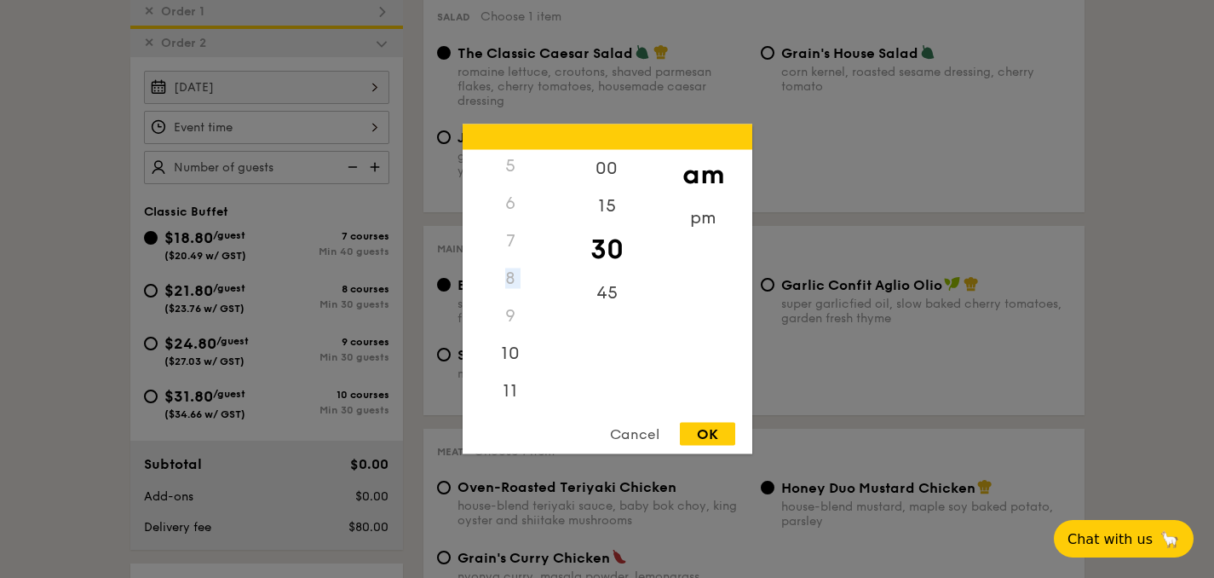
click at [511, 277] on div "8" at bounding box center [511, 278] width 96 height 37
click at [509, 247] on div "2" at bounding box center [511, 243] width 96 height 37
click at [610, 164] on div "00" at bounding box center [607, 174] width 96 height 49
click at [512, 304] on div "6" at bounding box center [511, 311] width 96 height 37
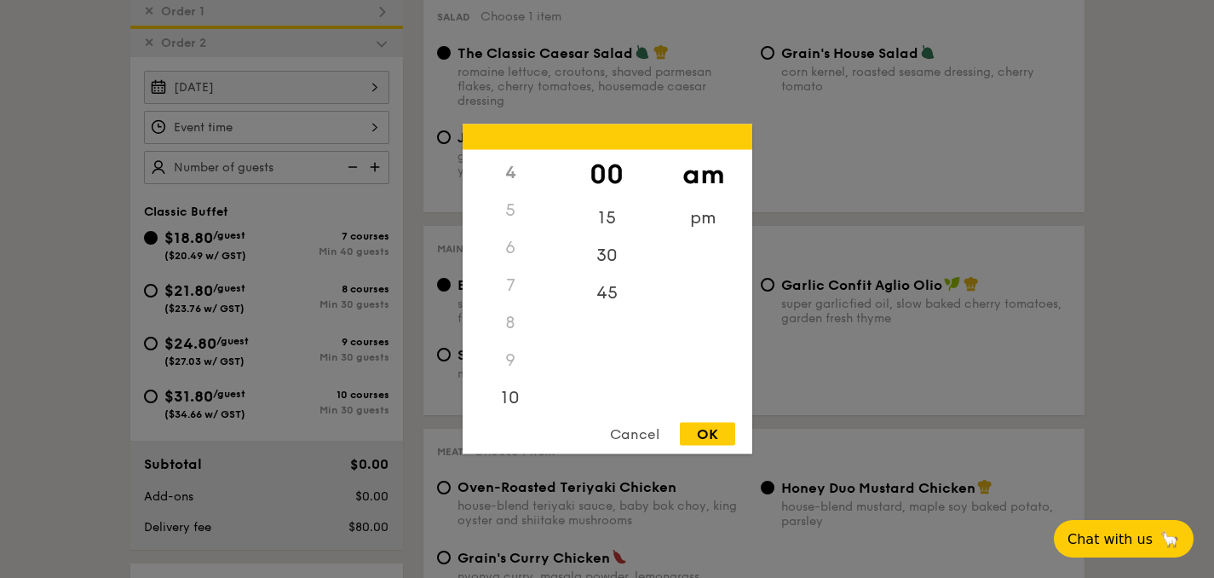
scroll to position [167, 0]
click at [512, 304] on div "8" at bounding box center [511, 301] width 96 height 37
click at [505, 373] on div "10" at bounding box center [511, 382] width 96 height 49
click at [603, 245] on div "30" at bounding box center [607, 249] width 96 height 49
click at [625, 441] on div "Cancel" at bounding box center [634, 434] width 83 height 23
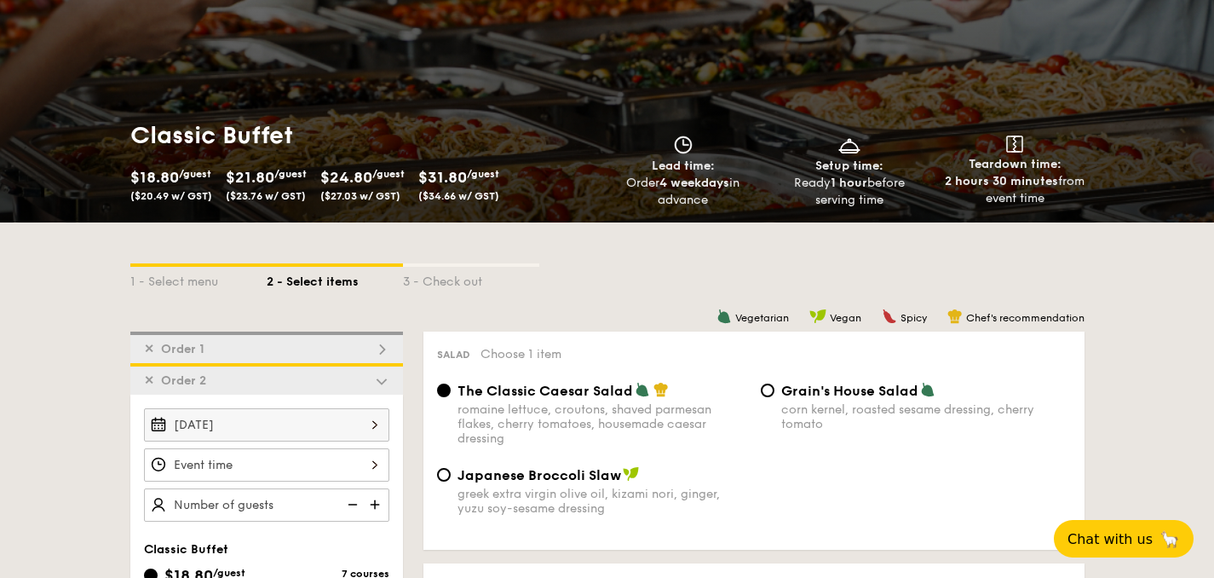
scroll to position [151, 0]
